Goal: Information Seeking & Learning: Learn about a topic

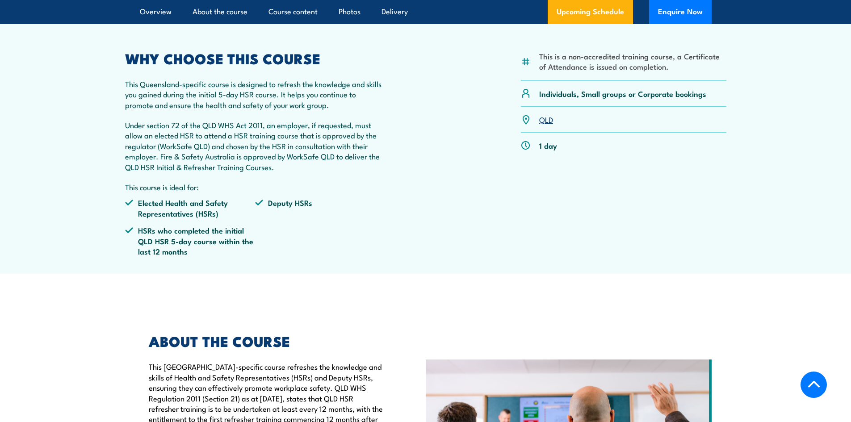
scroll to position [313, 0]
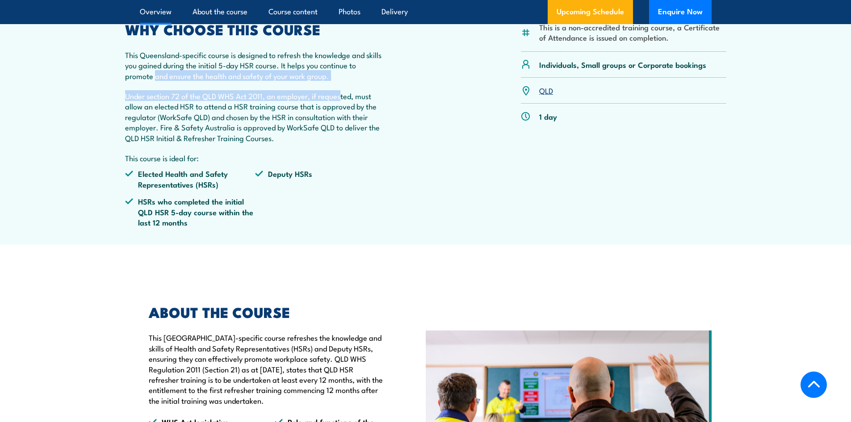
drag, startPoint x: 187, startPoint y: 100, endPoint x: 344, endPoint y: 120, distance: 158.7
click at [344, 120] on div "WHY CHOOSE THIS COURSE This Queensland-specific course is designed to refresh t…" at bounding box center [255, 129] width 261 height 212
click at [344, 120] on p "Under section 72 of the QLD WHS Act 2011, an employer, if requested, must allow…" at bounding box center [255, 117] width 261 height 52
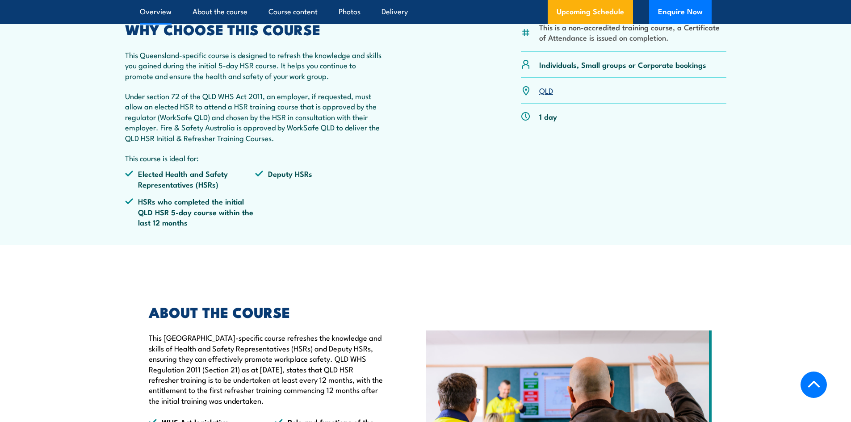
click at [298, 121] on p "Under section 72 of the QLD WHS Act 2011, an employer, if requested, must allow…" at bounding box center [255, 117] width 261 height 52
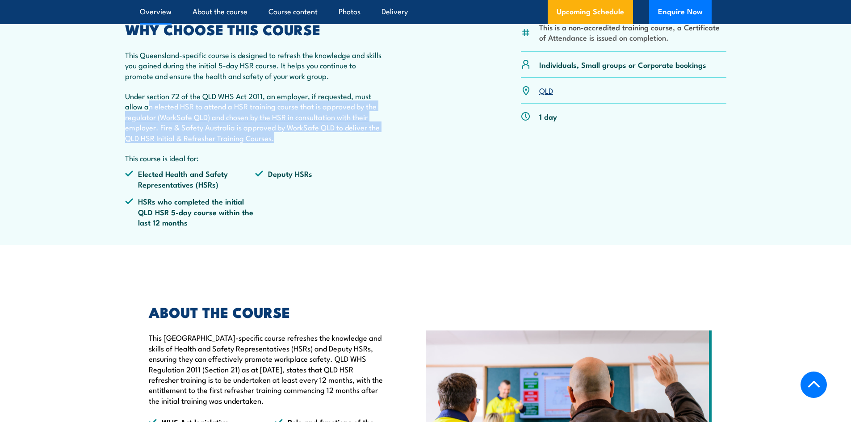
drag, startPoint x: 195, startPoint y: 126, endPoint x: 331, endPoint y: 159, distance: 139.5
click at [331, 143] on p "Under section 72 of the QLD WHS Act 2011, an employer, if requested, must allow…" at bounding box center [255, 117] width 261 height 52
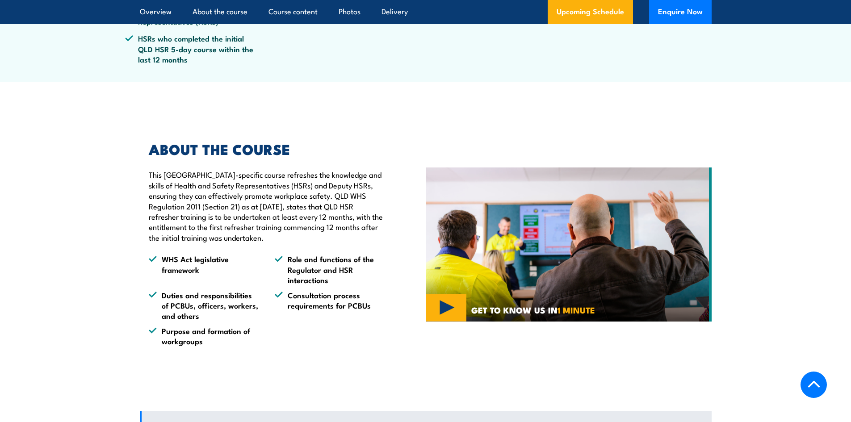
scroll to position [492, 0]
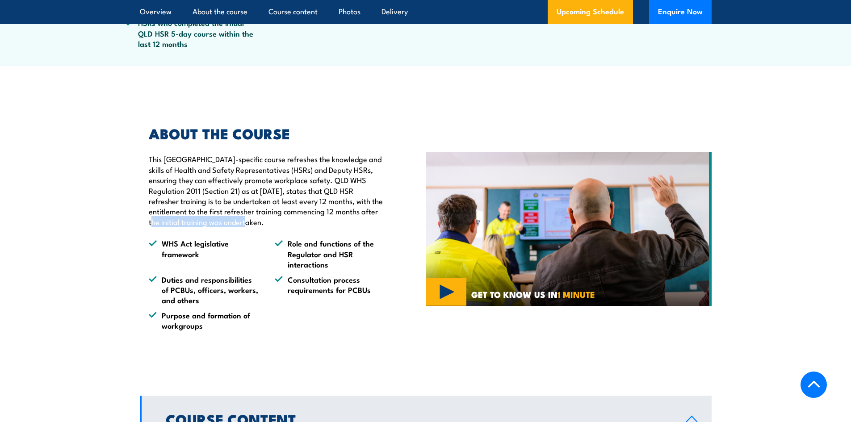
drag, startPoint x: 193, startPoint y: 242, endPoint x: 254, endPoint y: 245, distance: 61.3
click at [254, 227] on p "This [GEOGRAPHIC_DATA]-specific course refreshes the knowledge and skills of He…" at bounding box center [267, 190] width 236 height 73
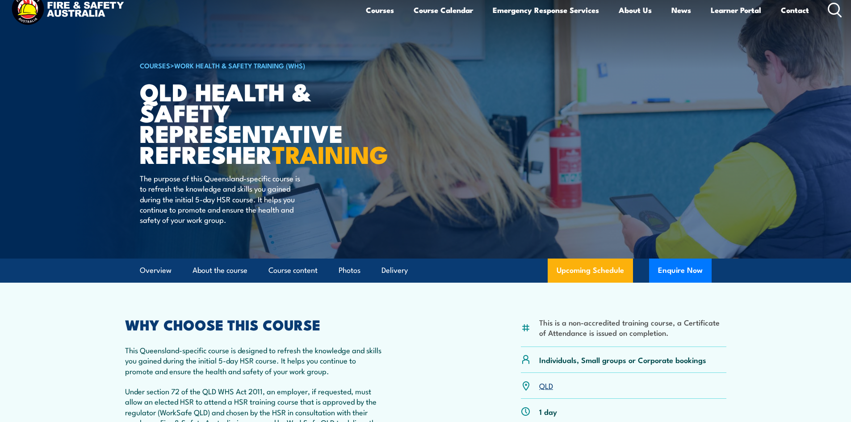
scroll to position [0, 0]
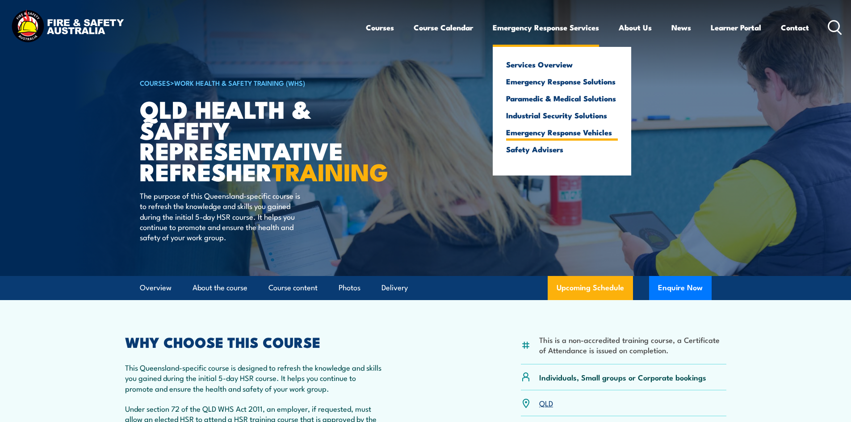
click at [580, 131] on link "Emergency Response Vehicles" at bounding box center [562, 132] width 112 height 8
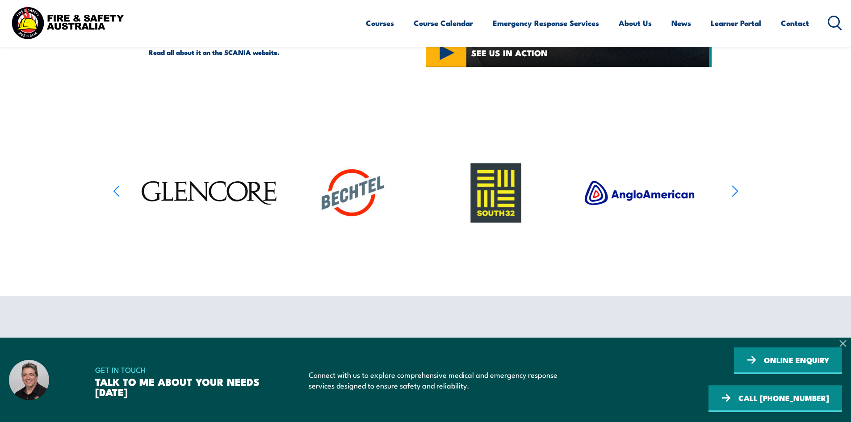
scroll to position [447, 0]
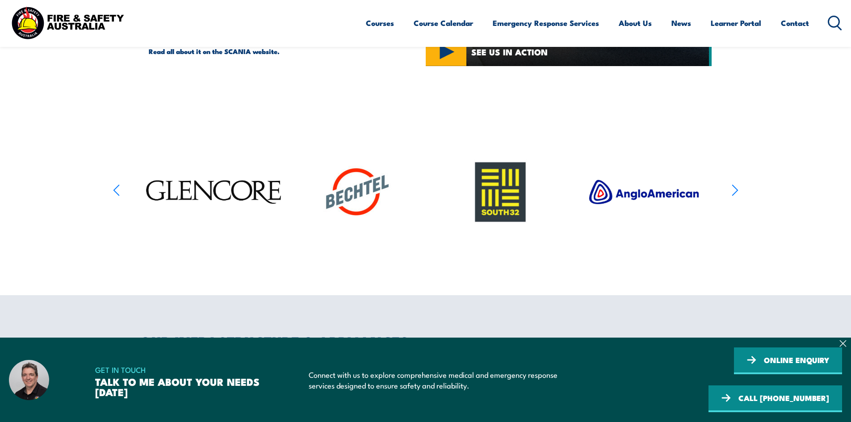
drag, startPoint x: 156, startPoint y: 141, endPoint x: 166, endPoint y: 133, distance: 13.1
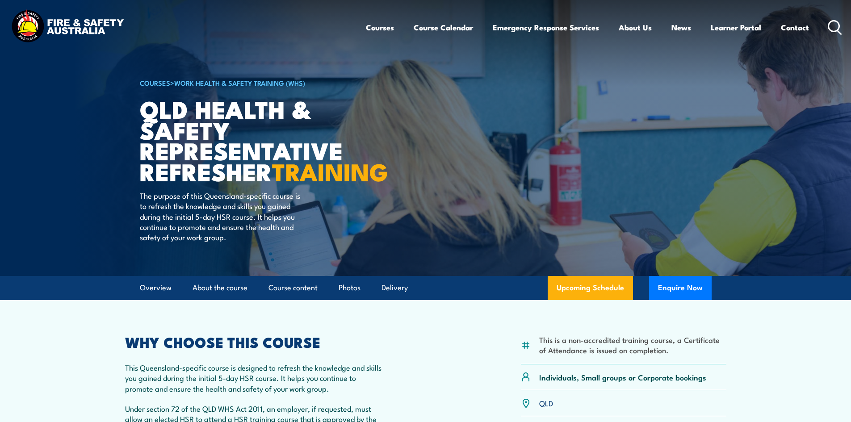
drag, startPoint x: 257, startPoint y: 98, endPoint x: 234, endPoint y: 93, distance: 23.1
